Goal: Navigation & Orientation: Find specific page/section

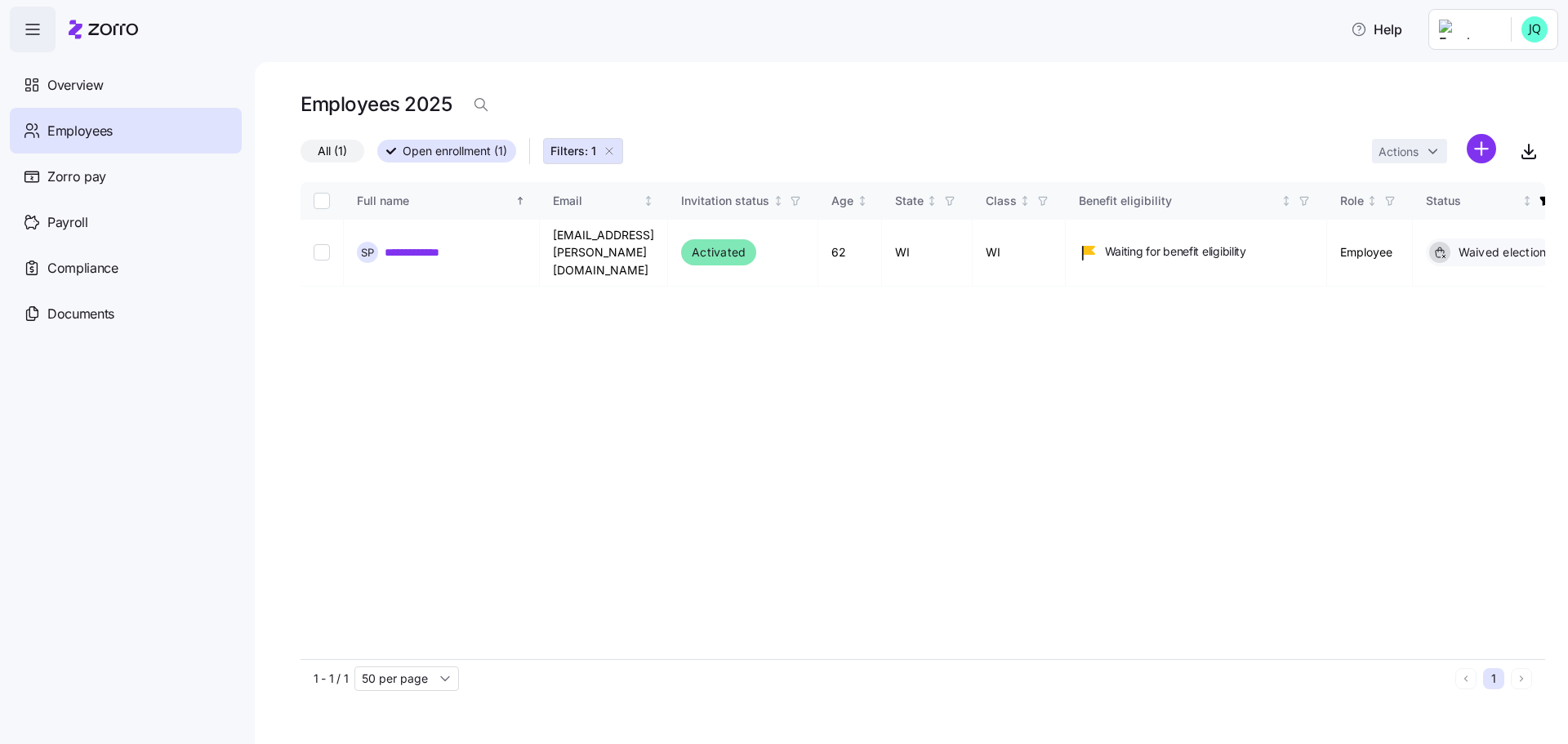
click at [62, 121] on span "Employees" at bounding box center [80, 131] width 66 height 20
click at [64, 90] on span "Overview" at bounding box center [75, 85] width 56 height 20
